Goal: Task Accomplishment & Management: Manage account settings

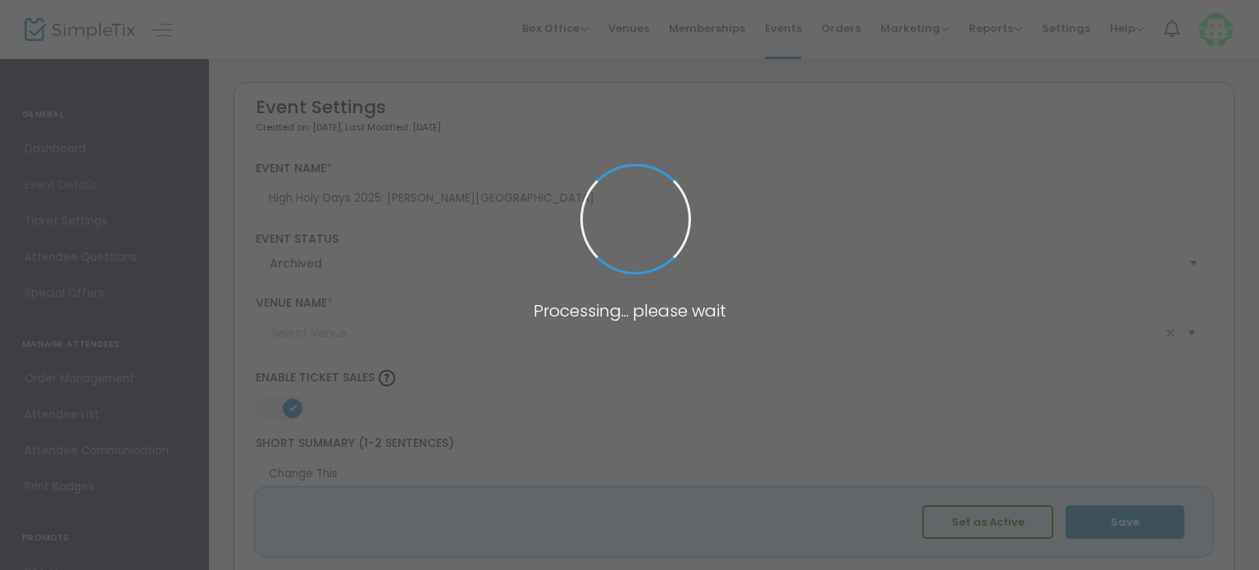
type input "[PERSON_NAME][GEOGRAPHIC_DATA][PERSON_NAME]"
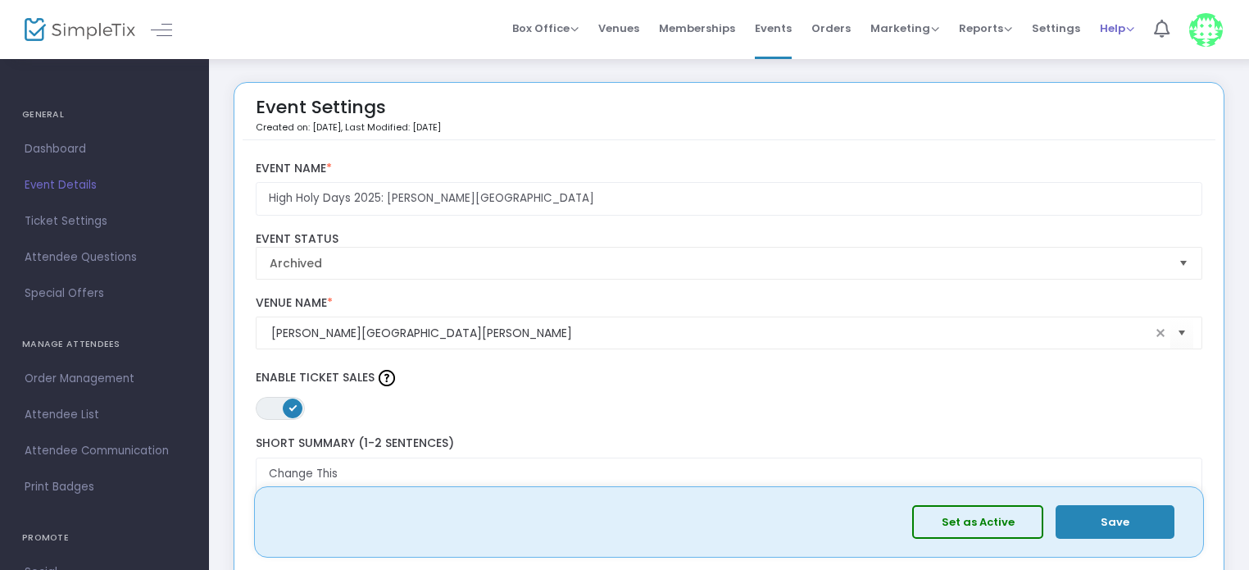
click at [1112, 32] on span "Help" at bounding box center [1117, 28] width 34 height 16
click at [1057, 32] on span "Settings" at bounding box center [1056, 28] width 48 height 42
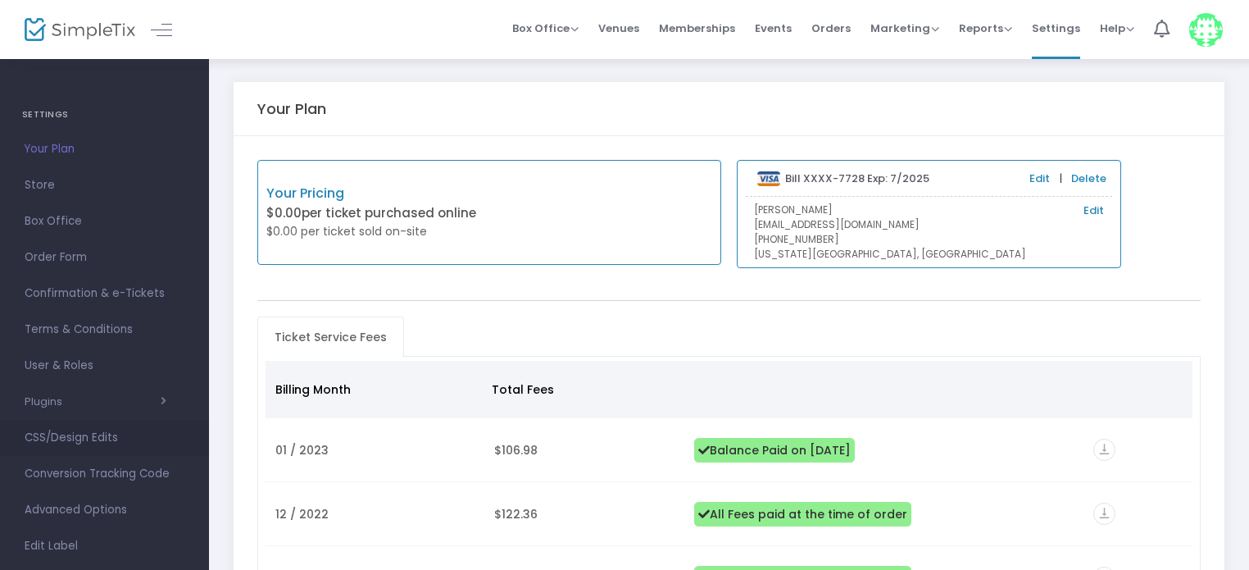
scroll to position [101, 0]
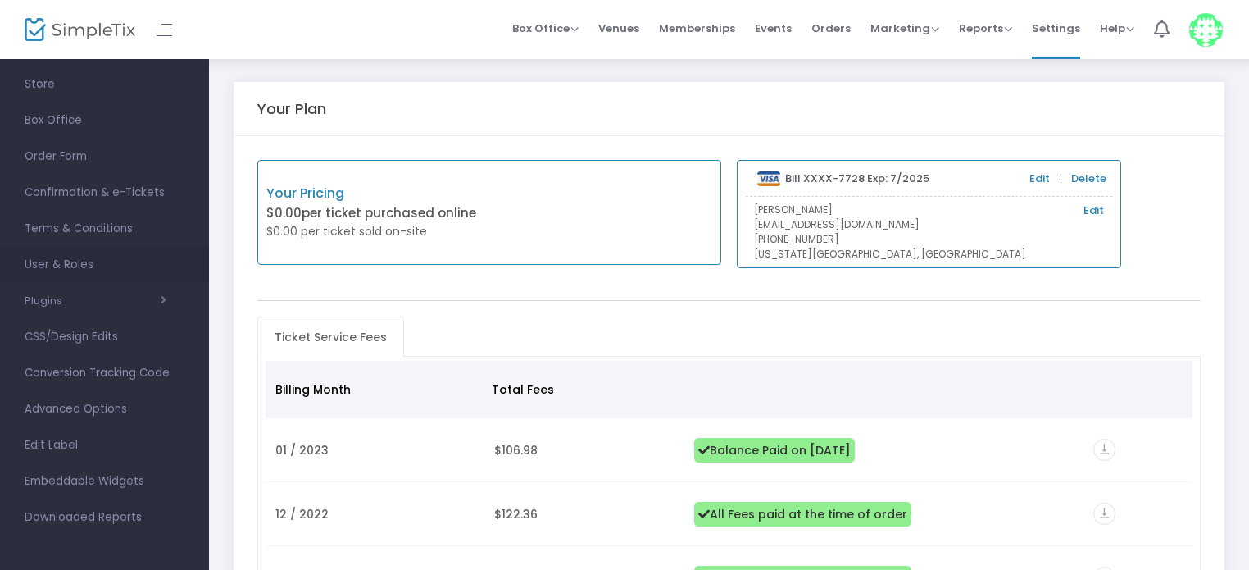
click at [49, 260] on span "User & Roles" at bounding box center [105, 264] width 160 height 21
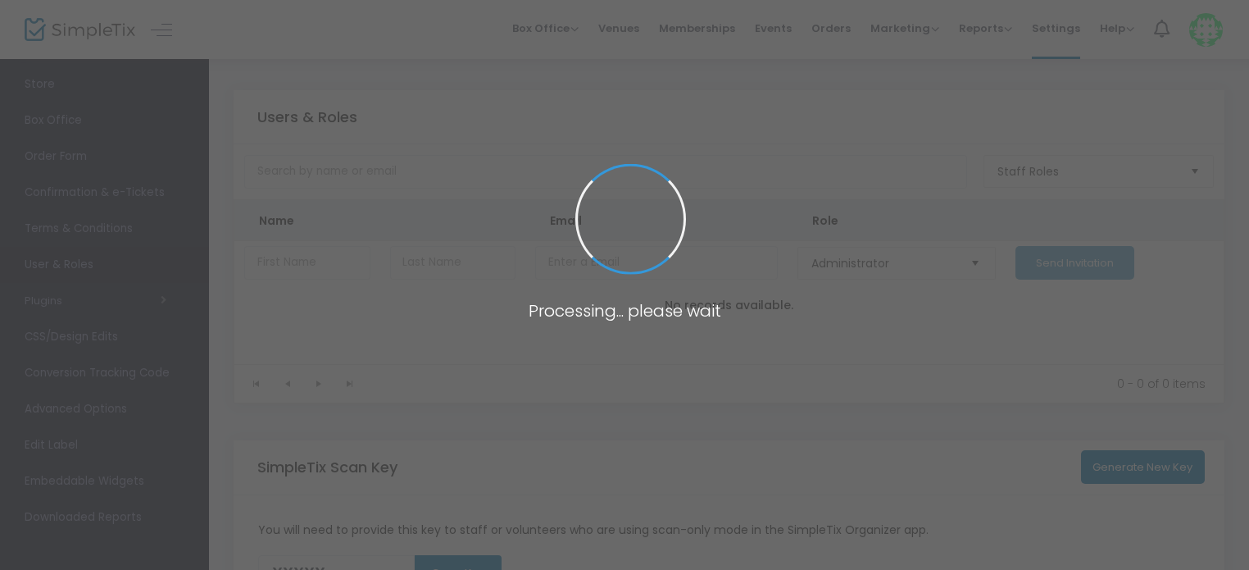
type input "EHJNC"
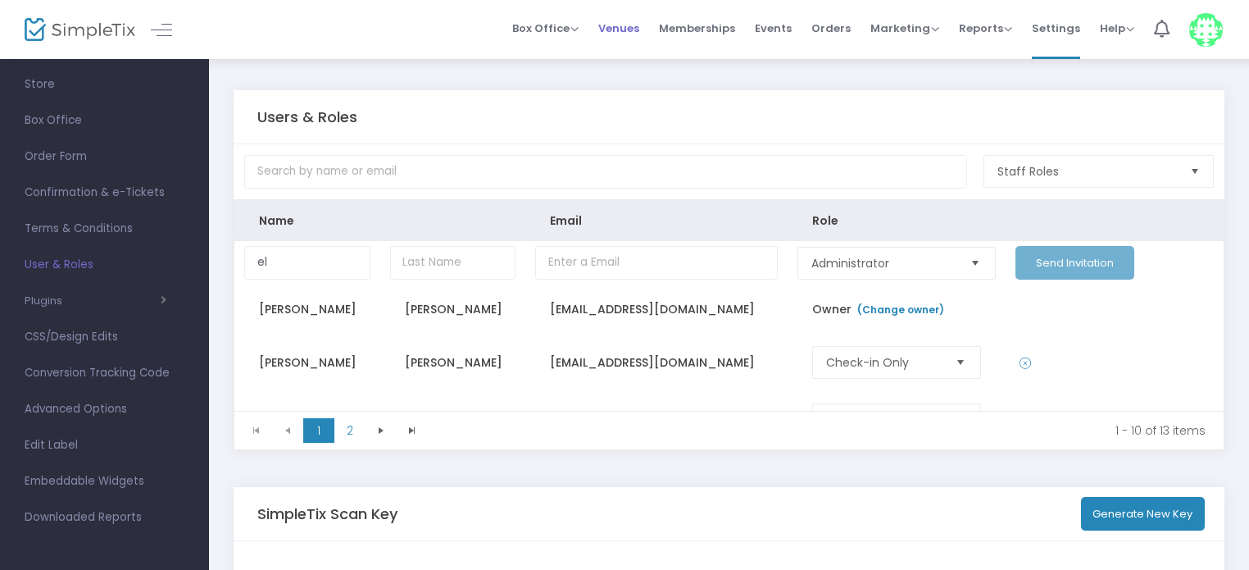
type input "e"
